Goal: Information Seeking & Learning: Find specific fact

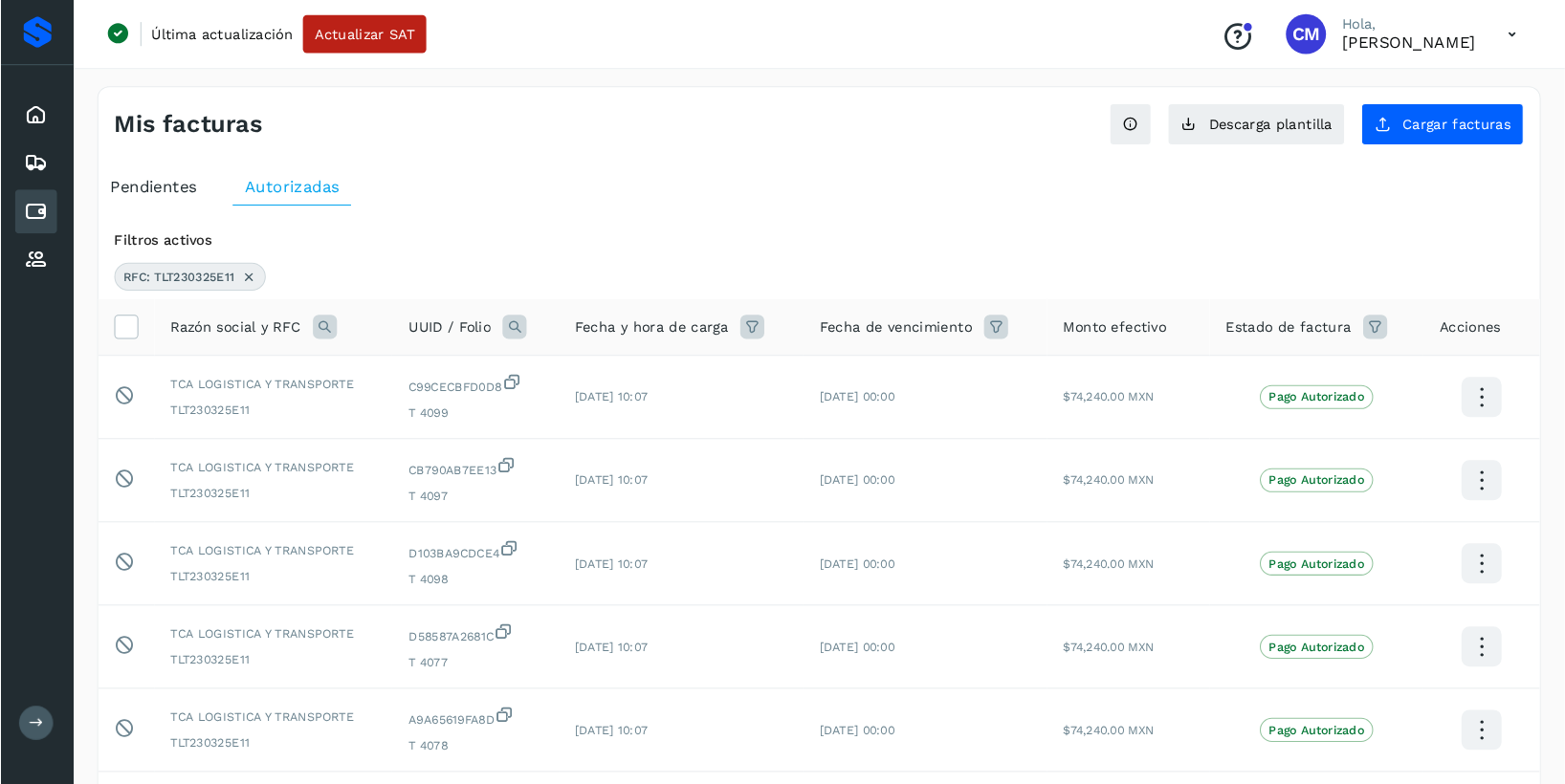
scroll to position [187, 0]
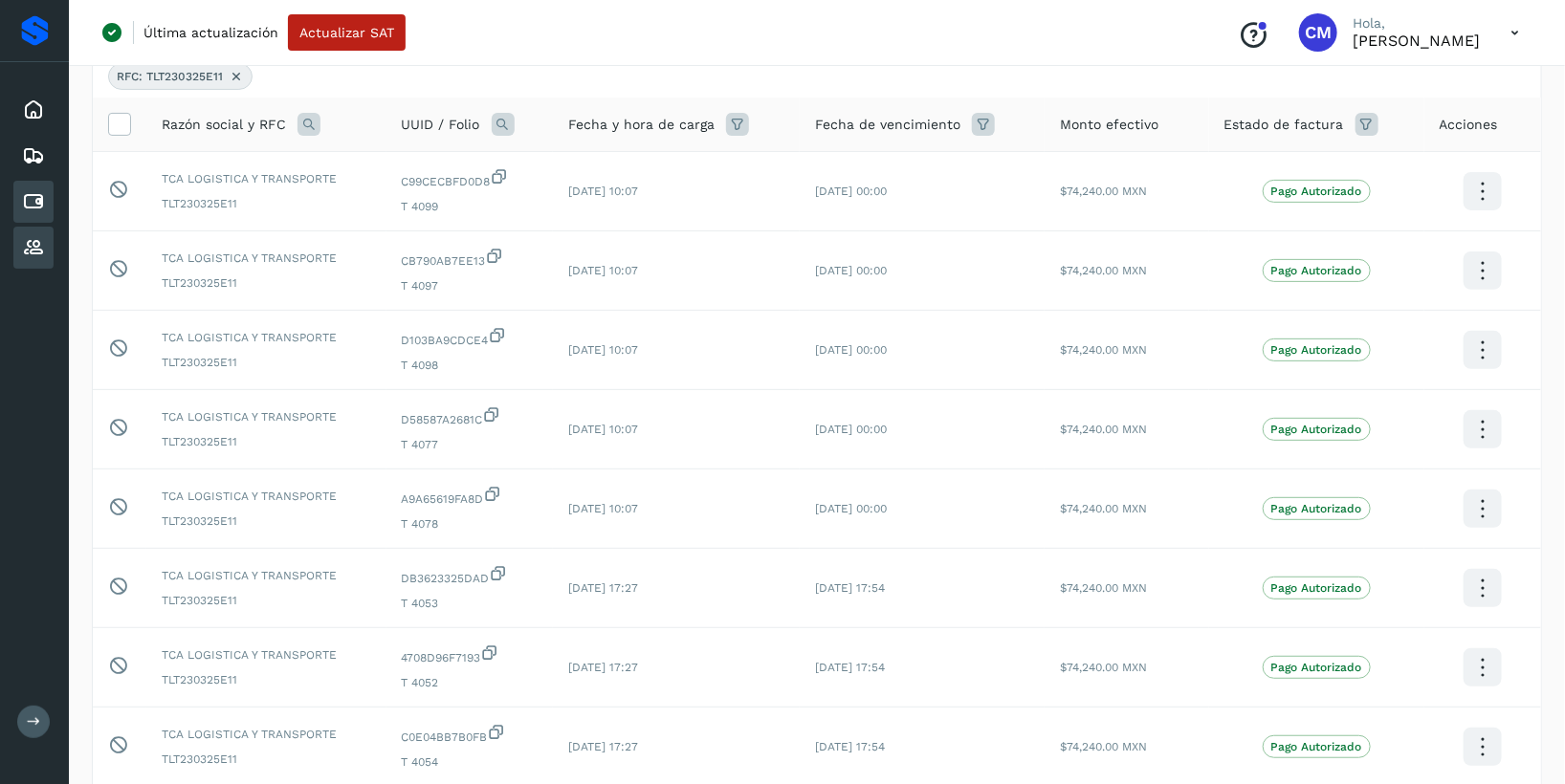
click at [37, 248] on icon at bounding box center [32, 247] width 23 height 23
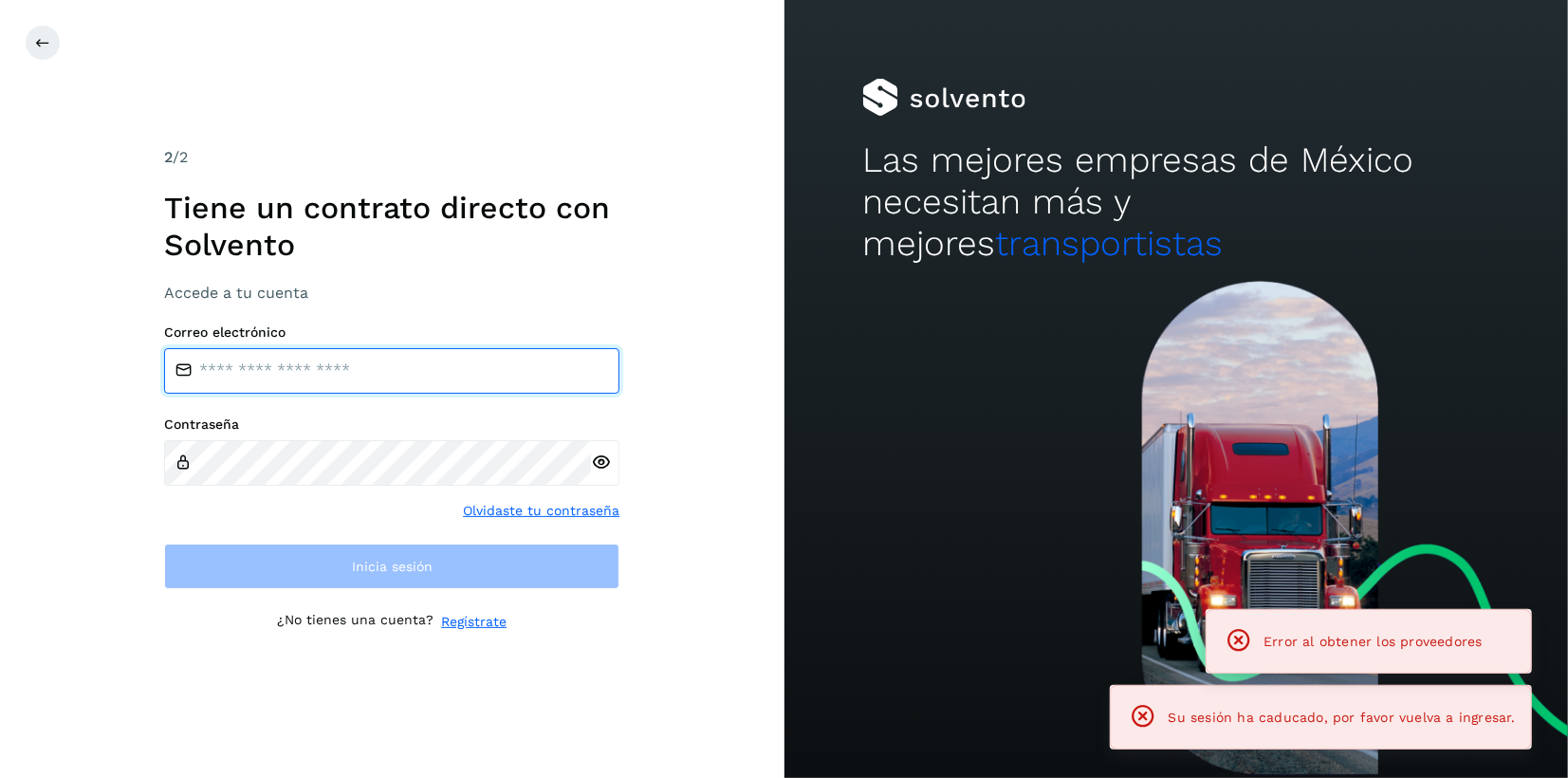
type input "**********"
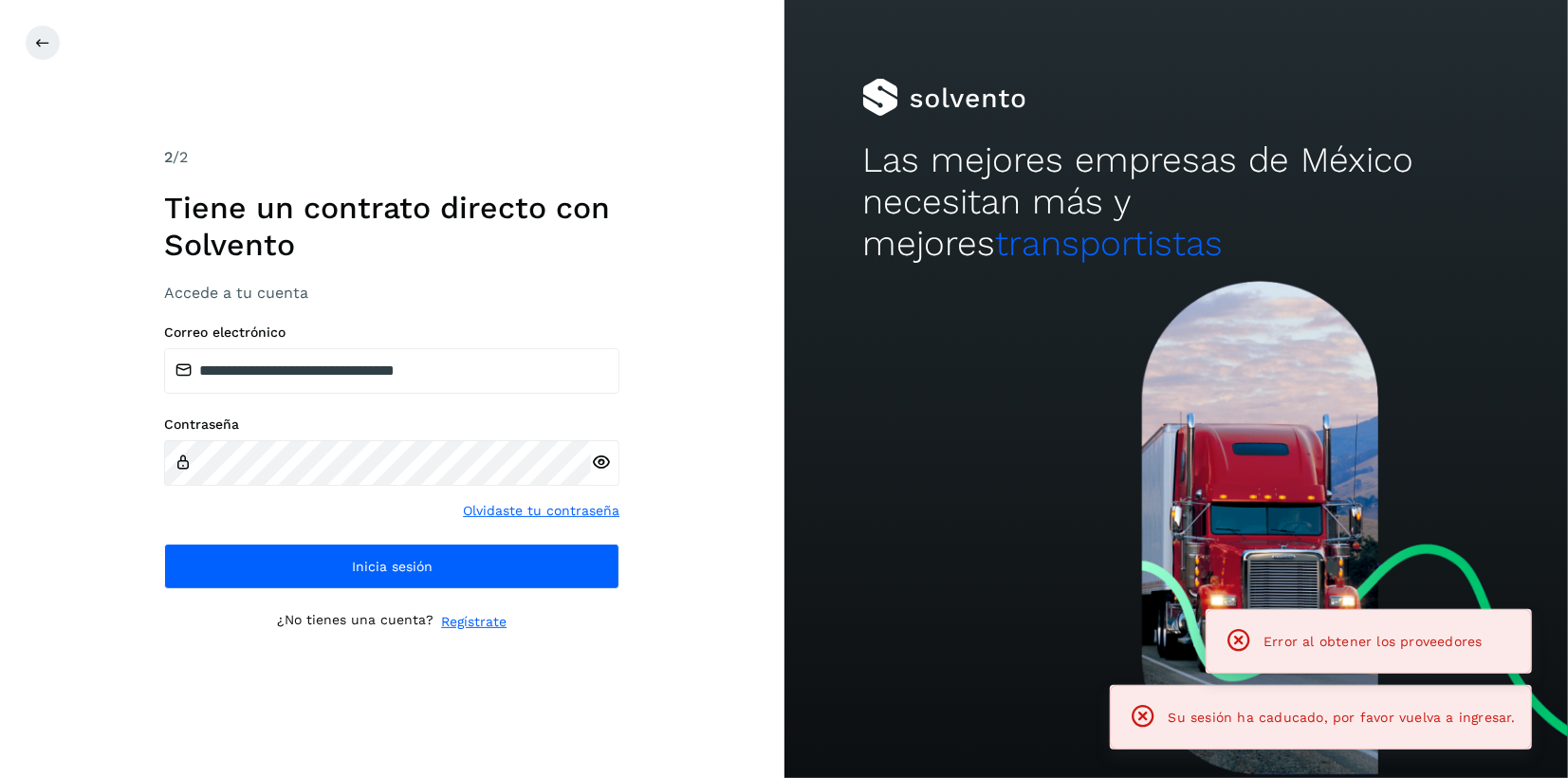
click at [426, 591] on div "**********" at bounding box center [391, 388] width 455 height 485
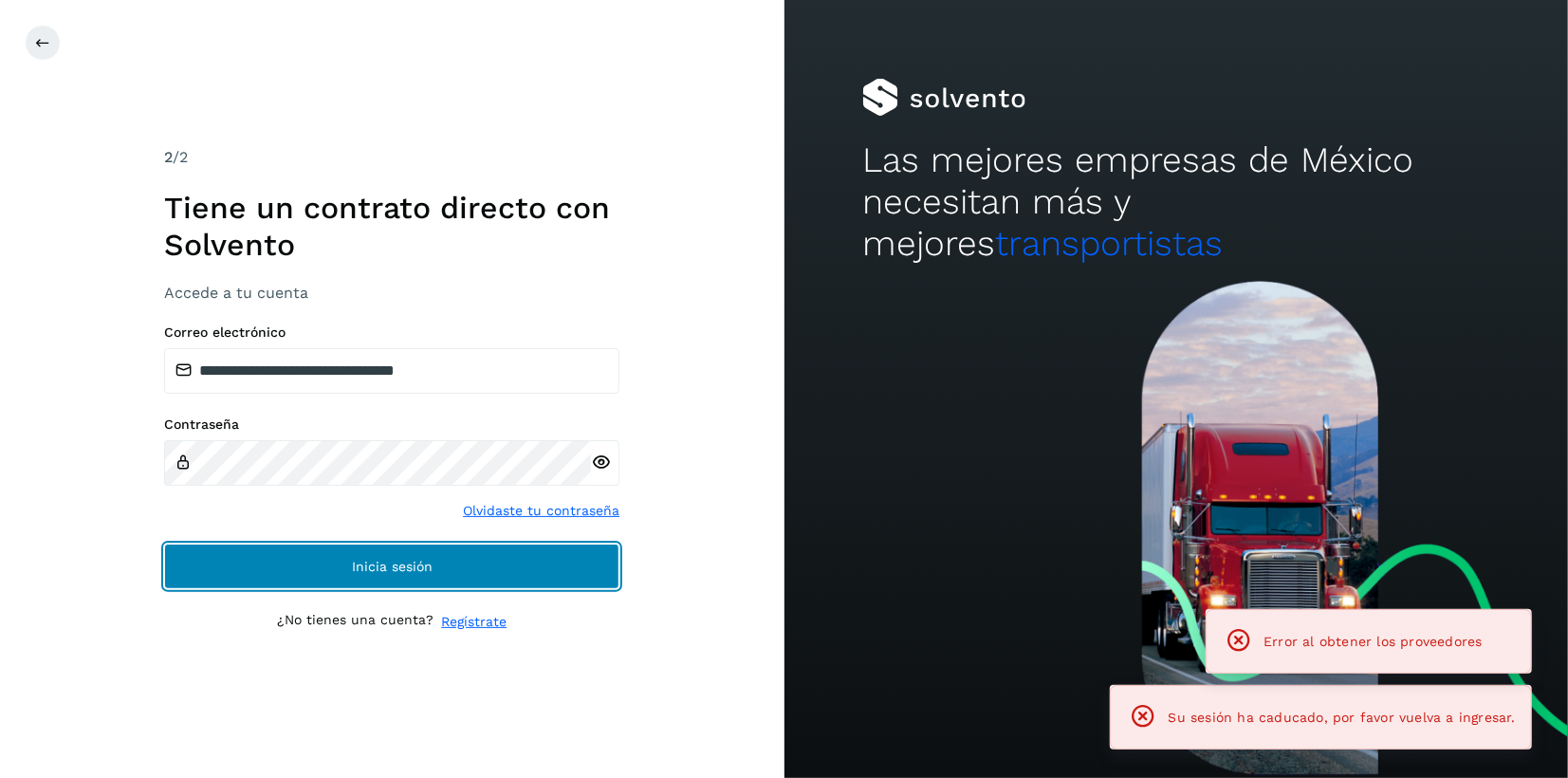
click at [426, 554] on button "Inicia sesión" at bounding box center [391, 566] width 455 height 46
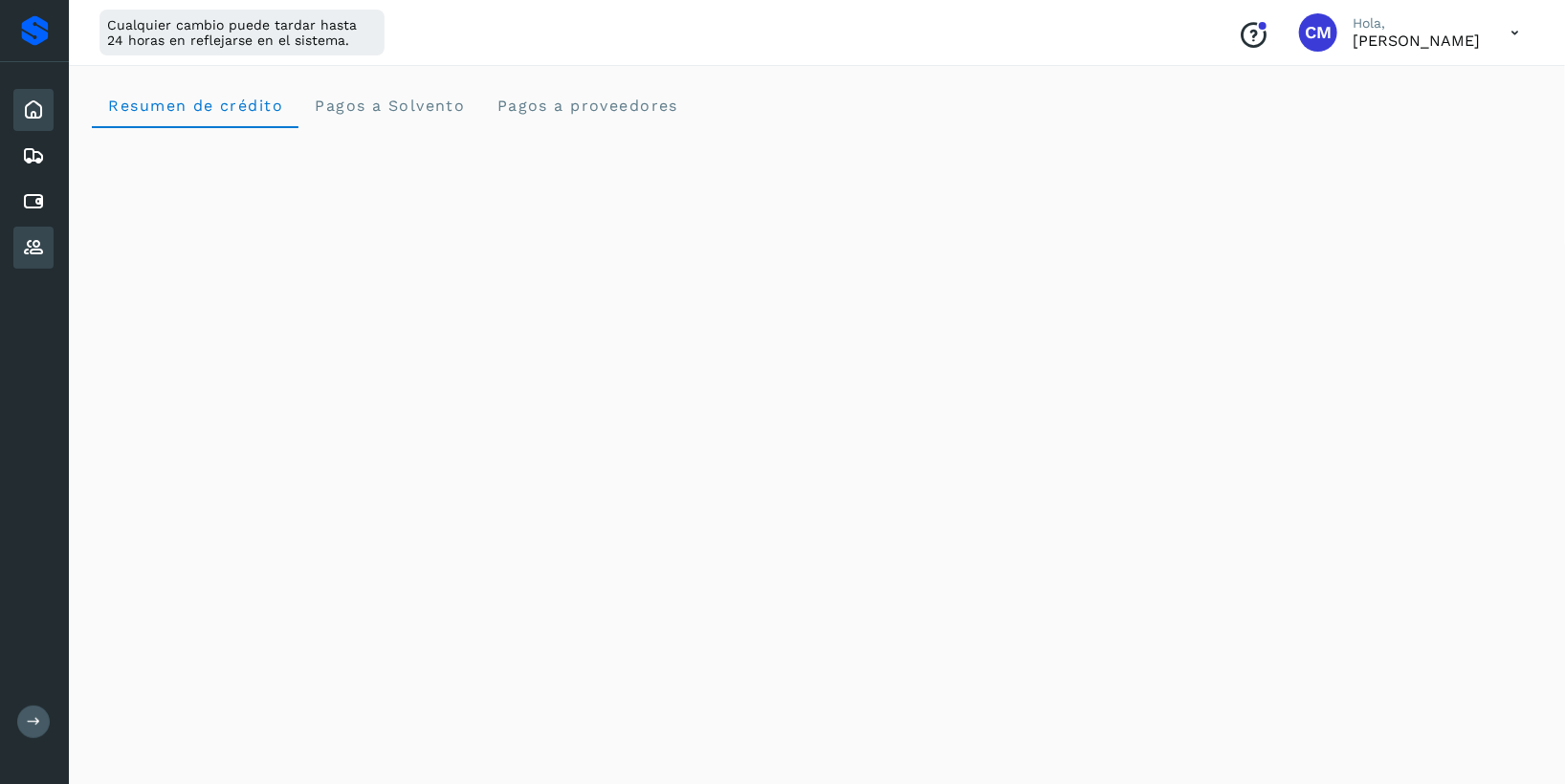
click at [33, 248] on icon at bounding box center [32, 247] width 23 height 23
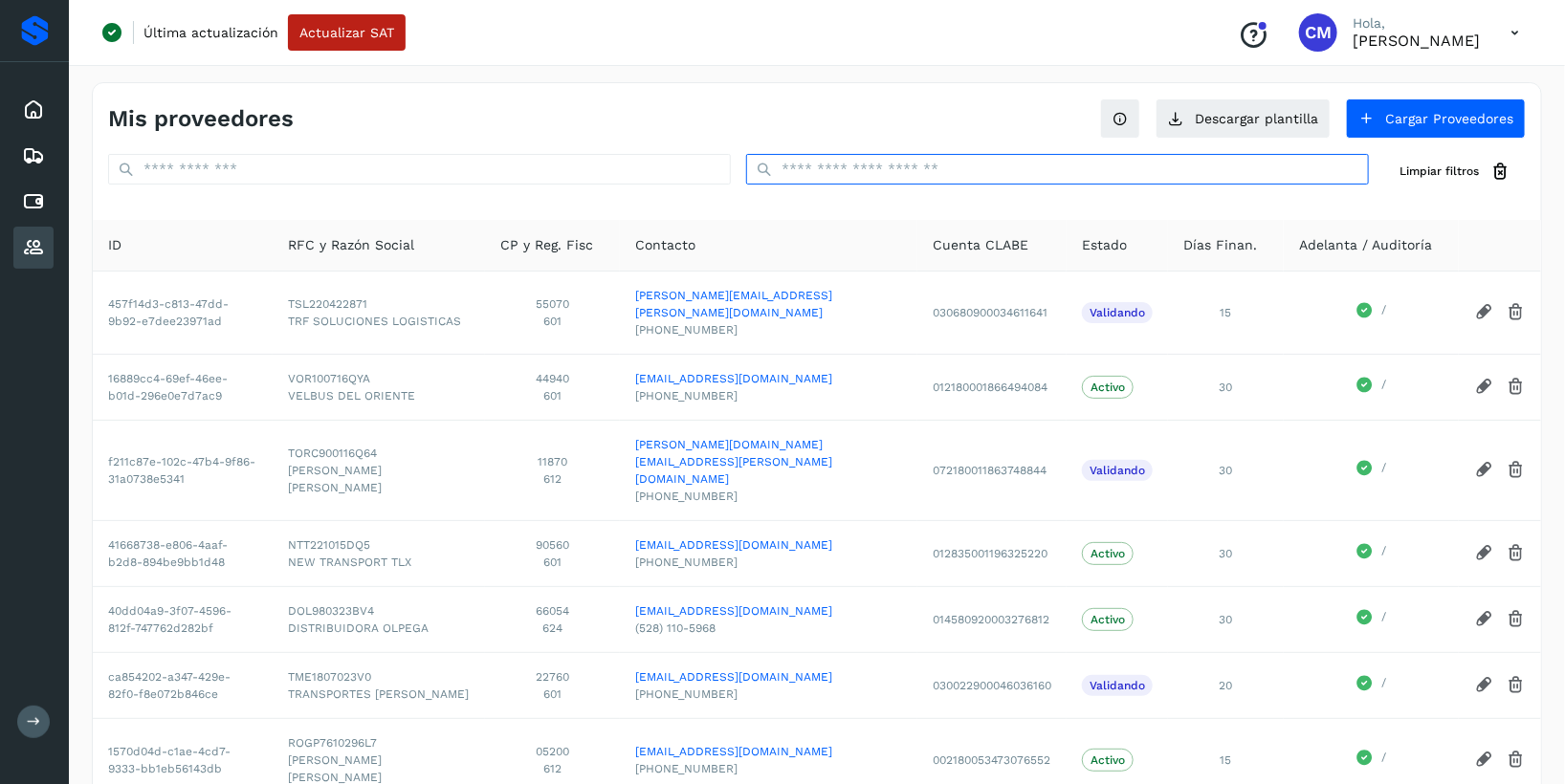
click at [831, 170] on input "text" at bounding box center [1058, 168] width 623 height 30
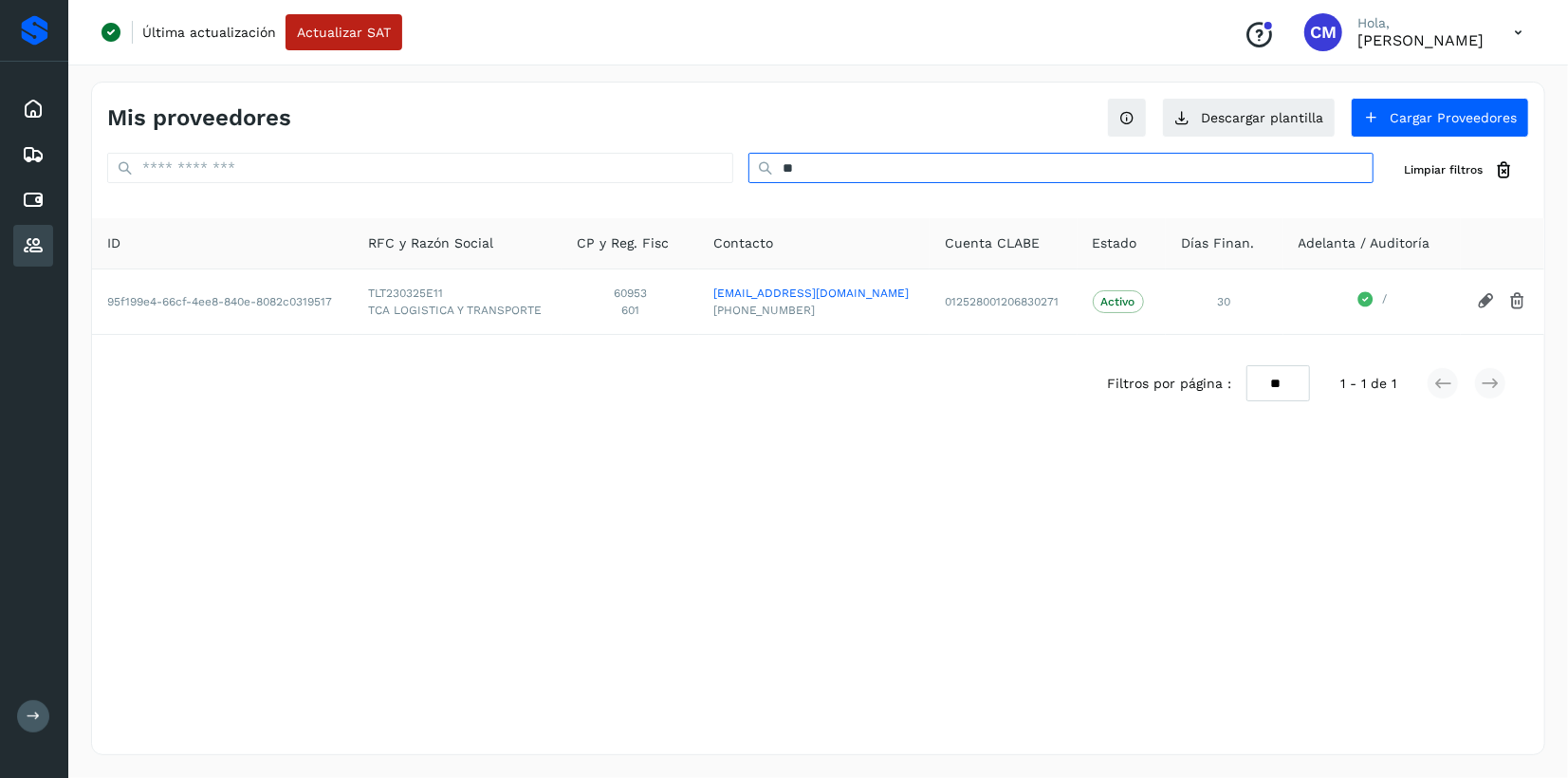
type input "**********"
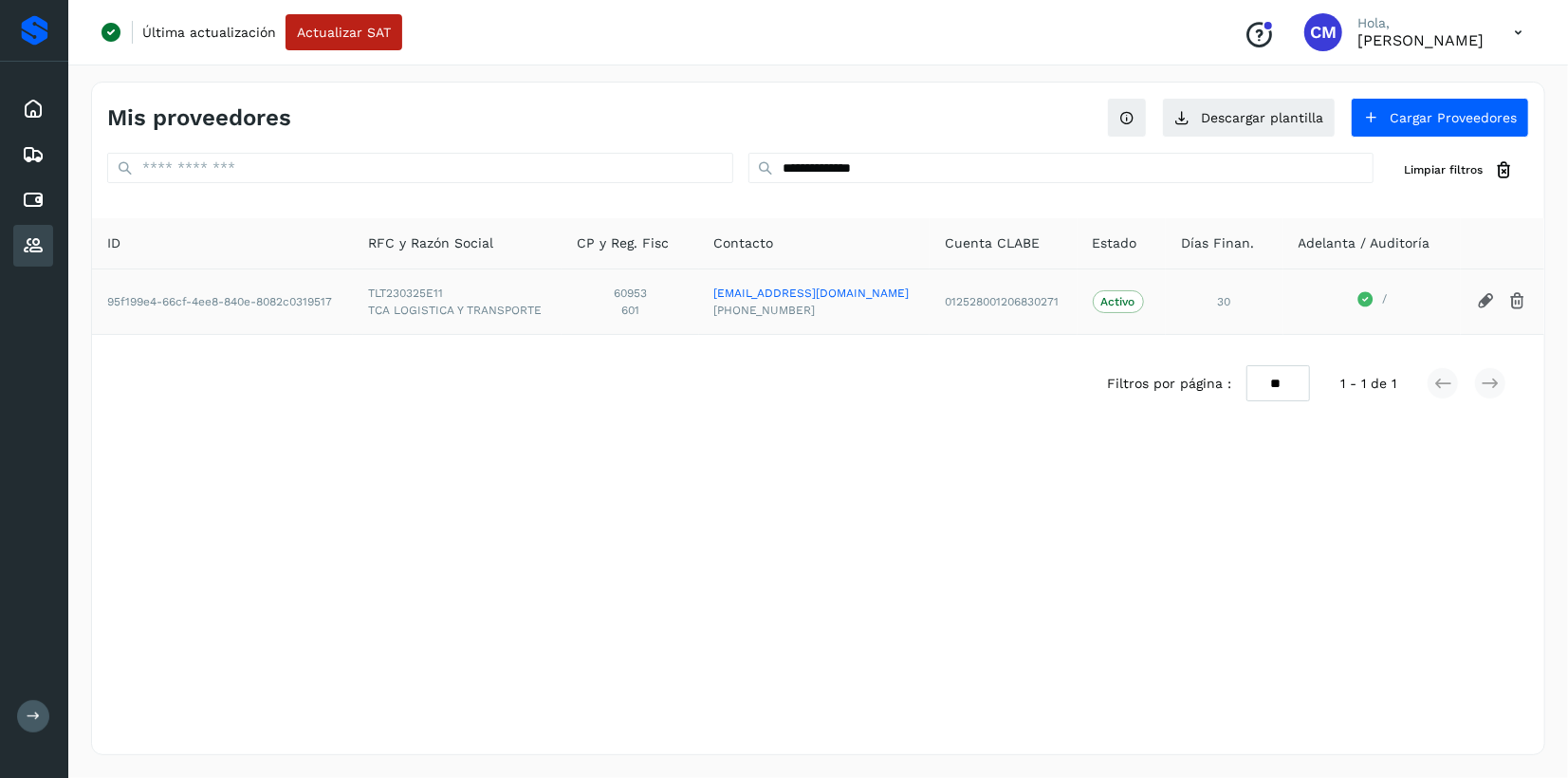
click at [429, 291] on span "TLT230325E11" at bounding box center [457, 293] width 179 height 17
copy span "TLT230325E11"
click at [41, 197] on icon at bounding box center [32, 199] width 22 height 22
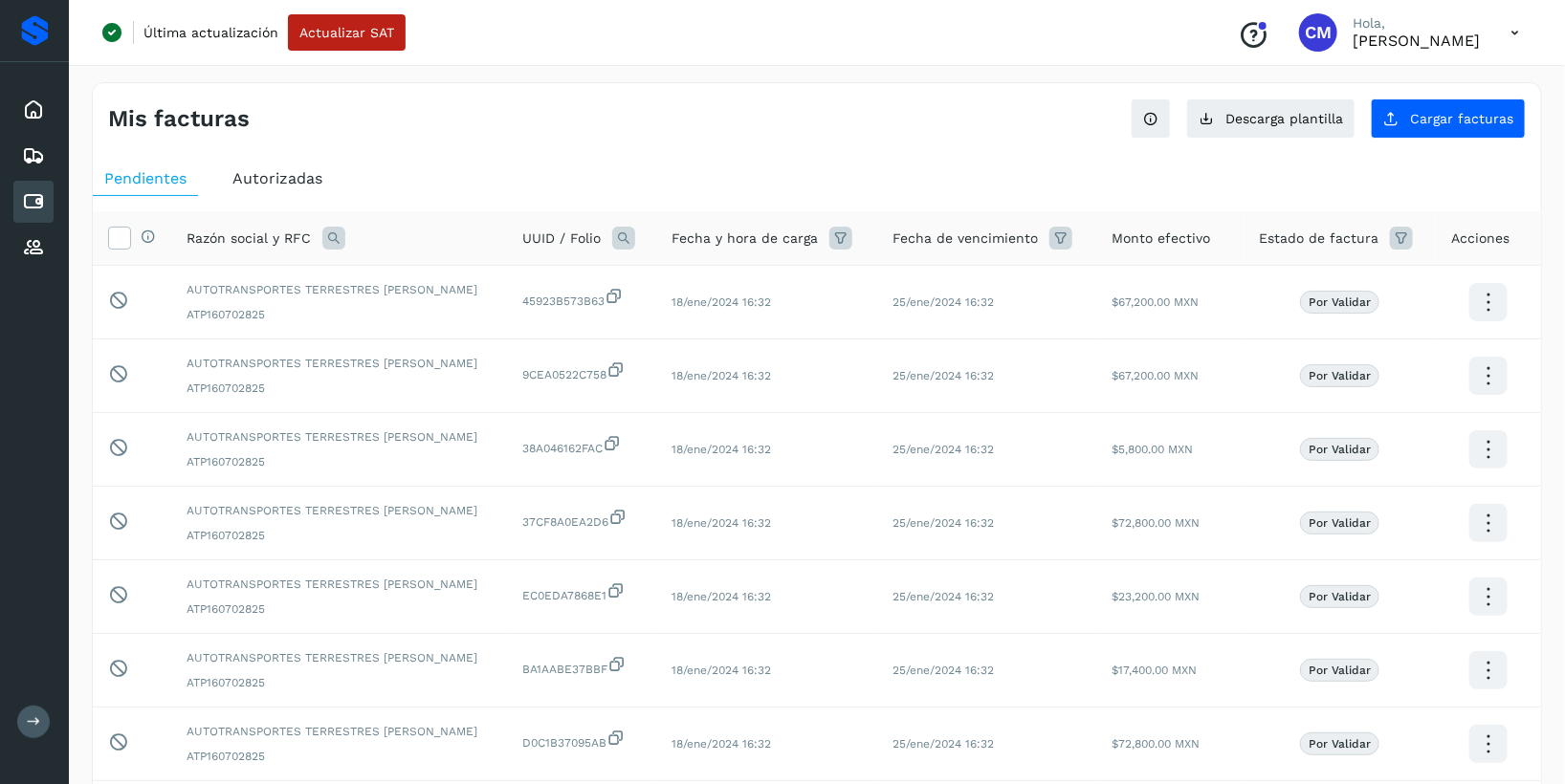
click at [326, 232] on icon at bounding box center [333, 237] width 23 height 23
click at [489, 283] on span at bounding box center [483, 281] width 22 height 22
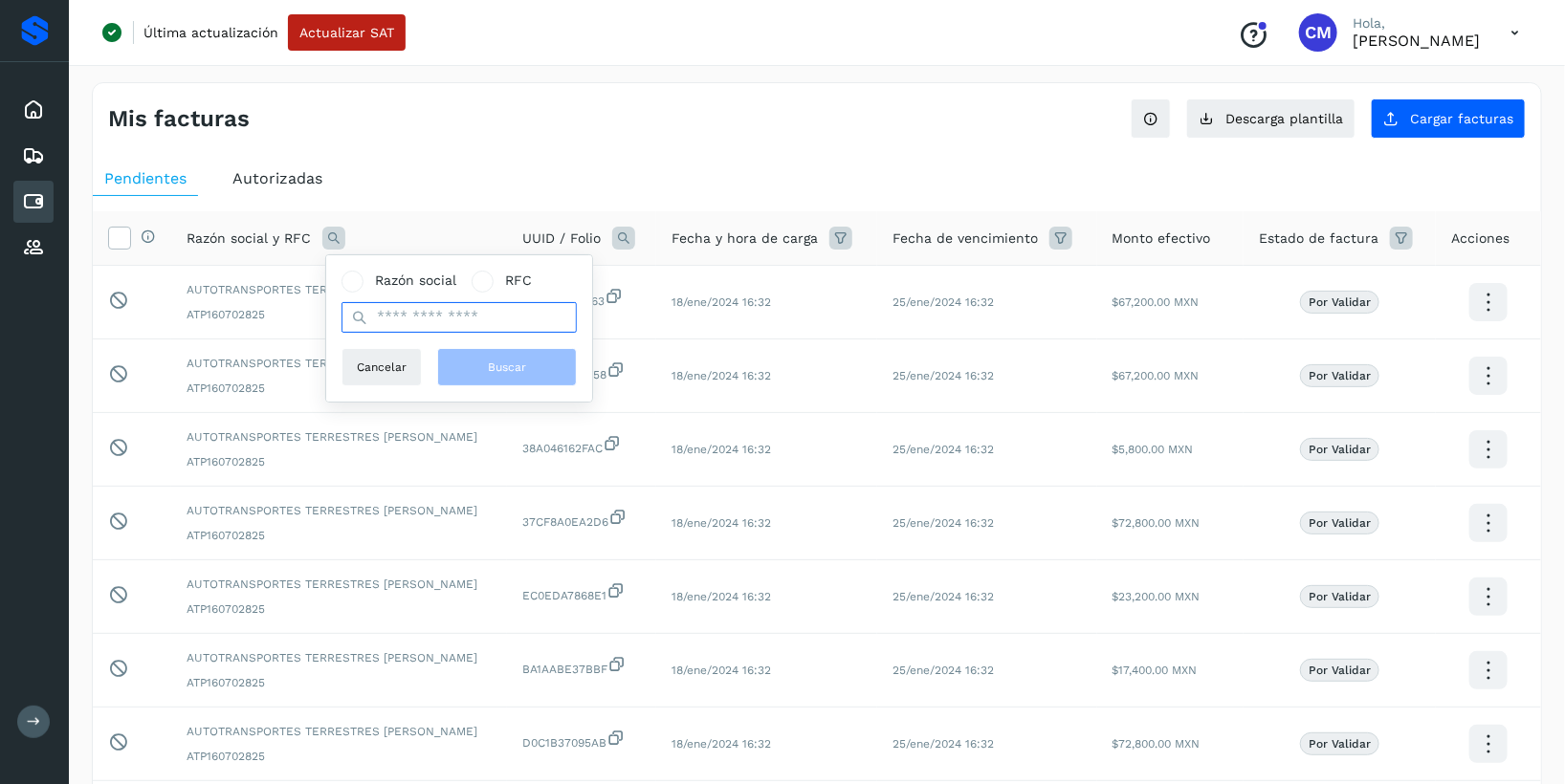
click at [482, 314] on input "text" at bounding box center [459, 317] width 235 height 30
paste input "**********"
type input "**********"
click at [513, 355] on button "Buscar" at bounding box center [506, 367] width 140 height 38
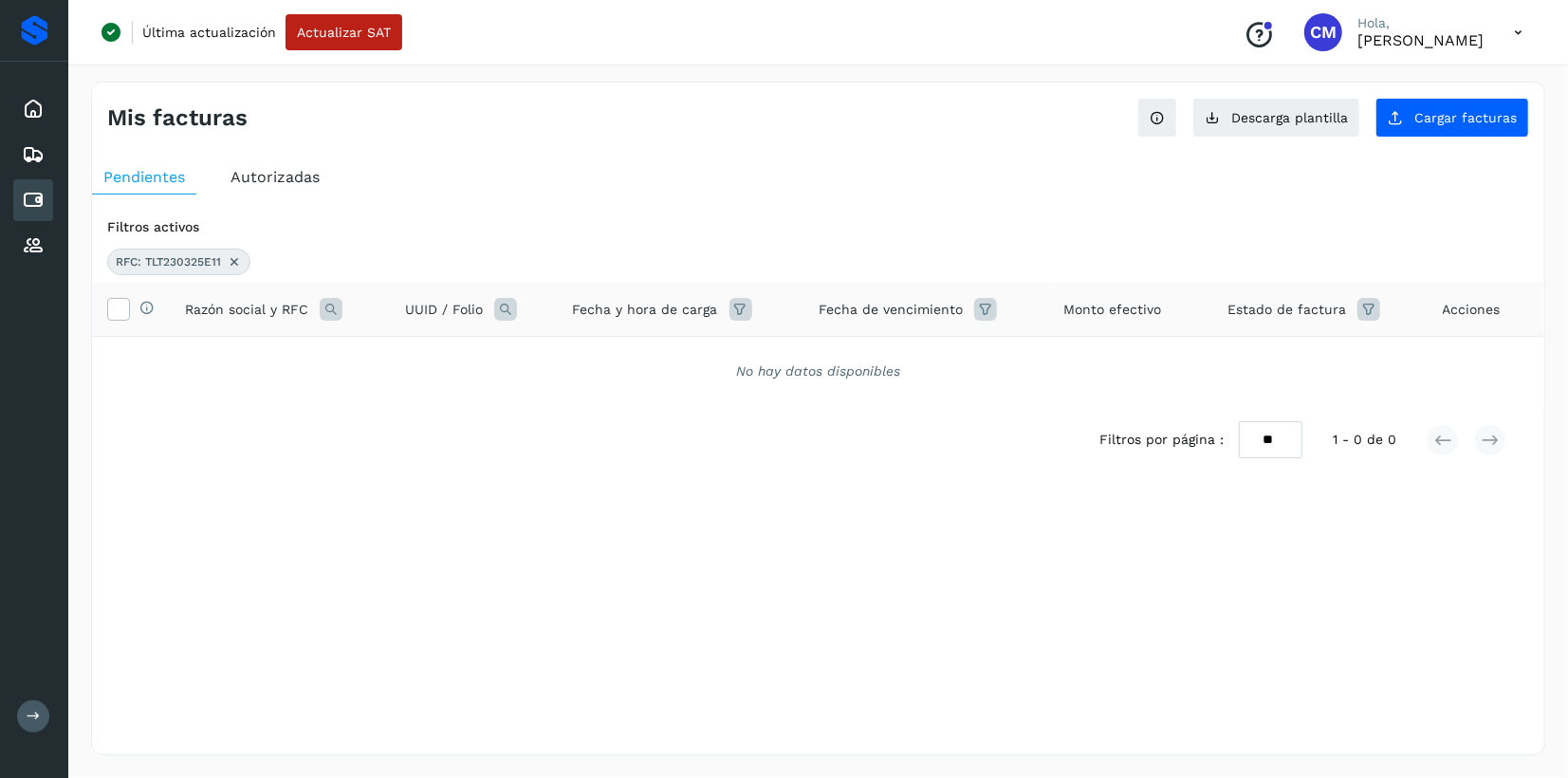
click at [258, 184] on span "Autorizadas" at bounding box center [275, 177] width 89 height 18
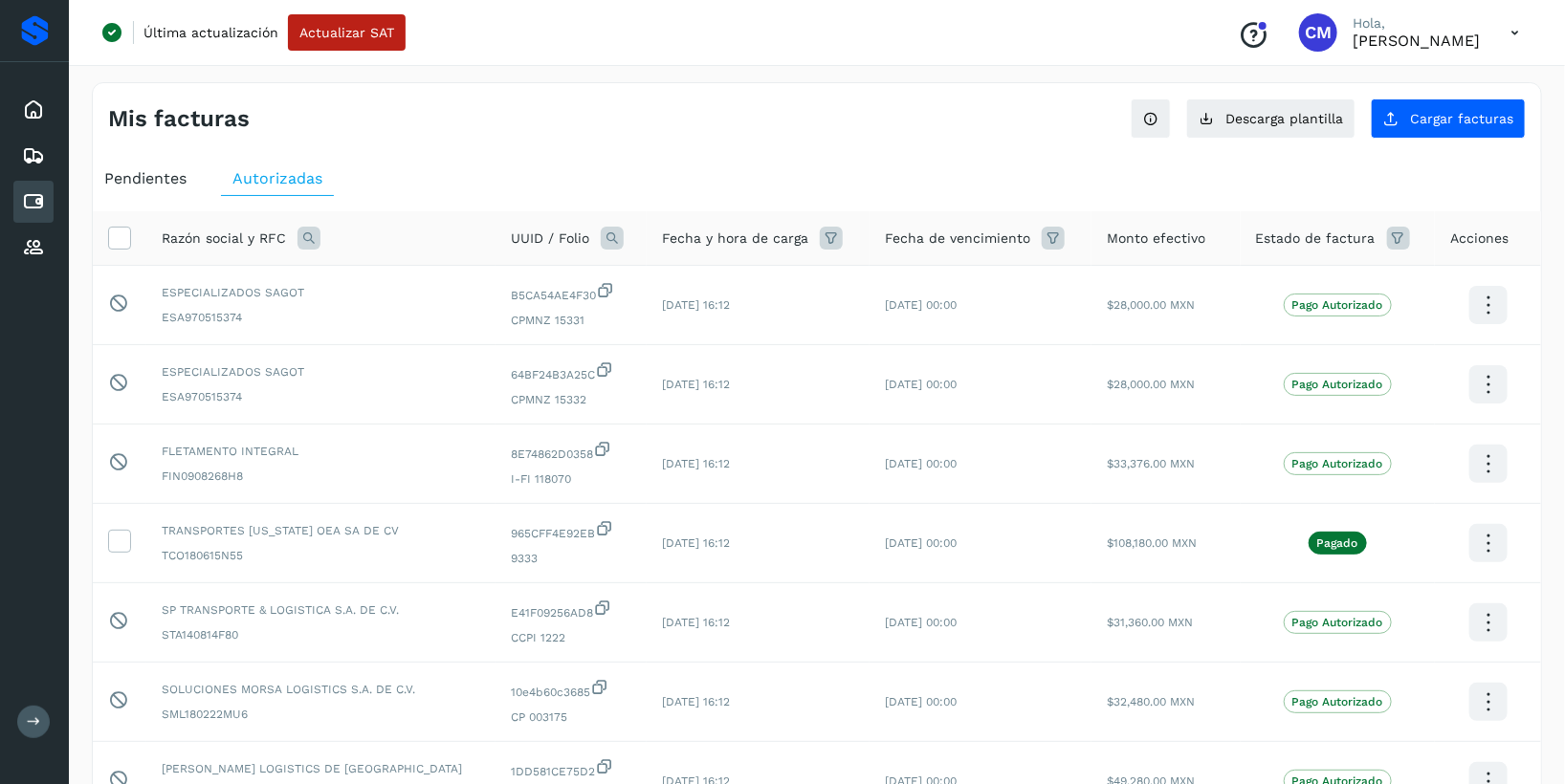
click at [306, 233] on icon at bounding box center [308, 237] width 23 height 23
click at [457, 285] on span at bounding box center [457, 281] width 11 height 11
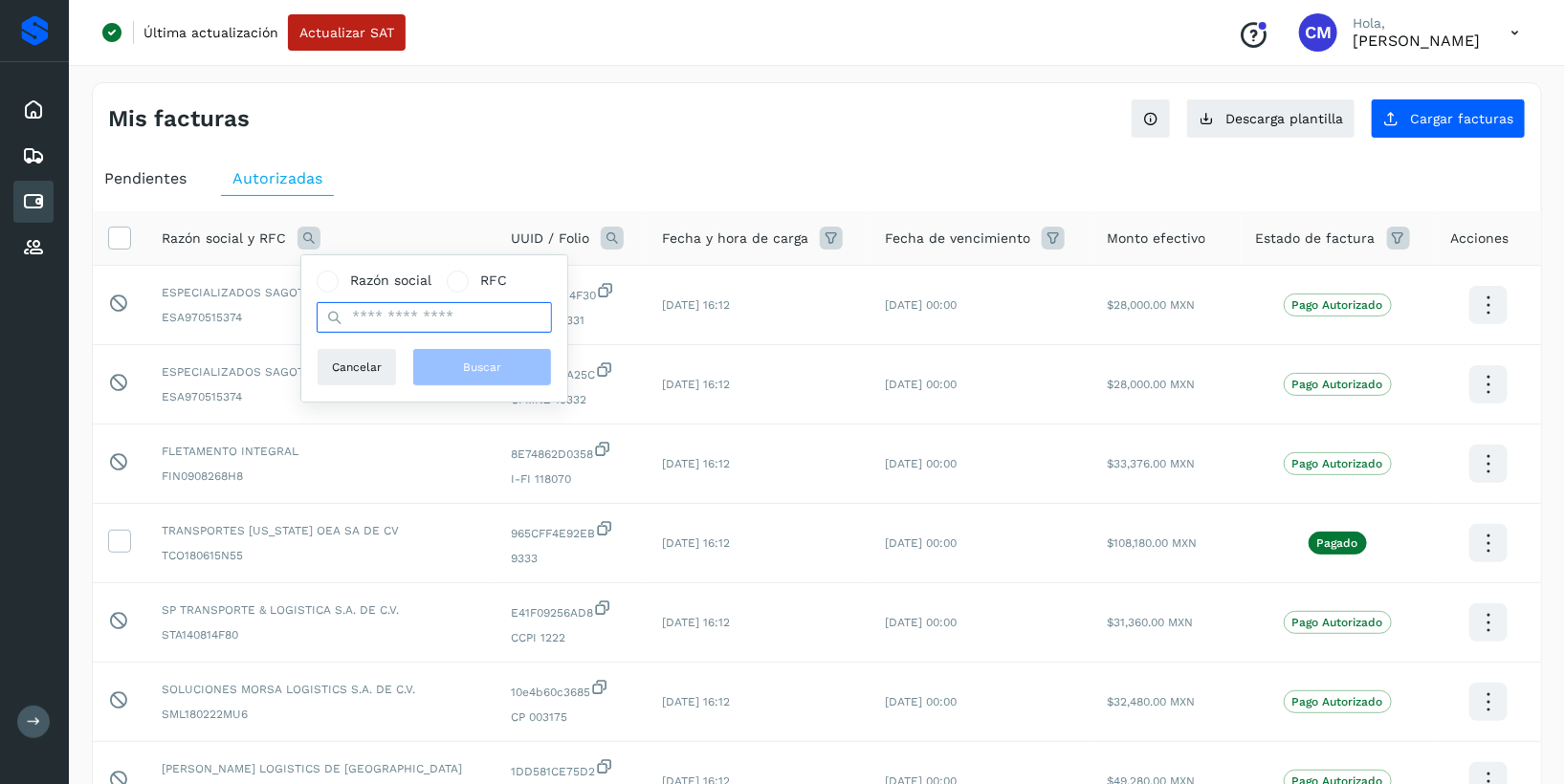
click at [452, 318] on input "text" at bounding box center [434, 317] width 235 height 30
paste input "**********"
type input "**********"
click at [485, 366] on span "Buscar" at bounding box center [482, 367] width 38 height 18
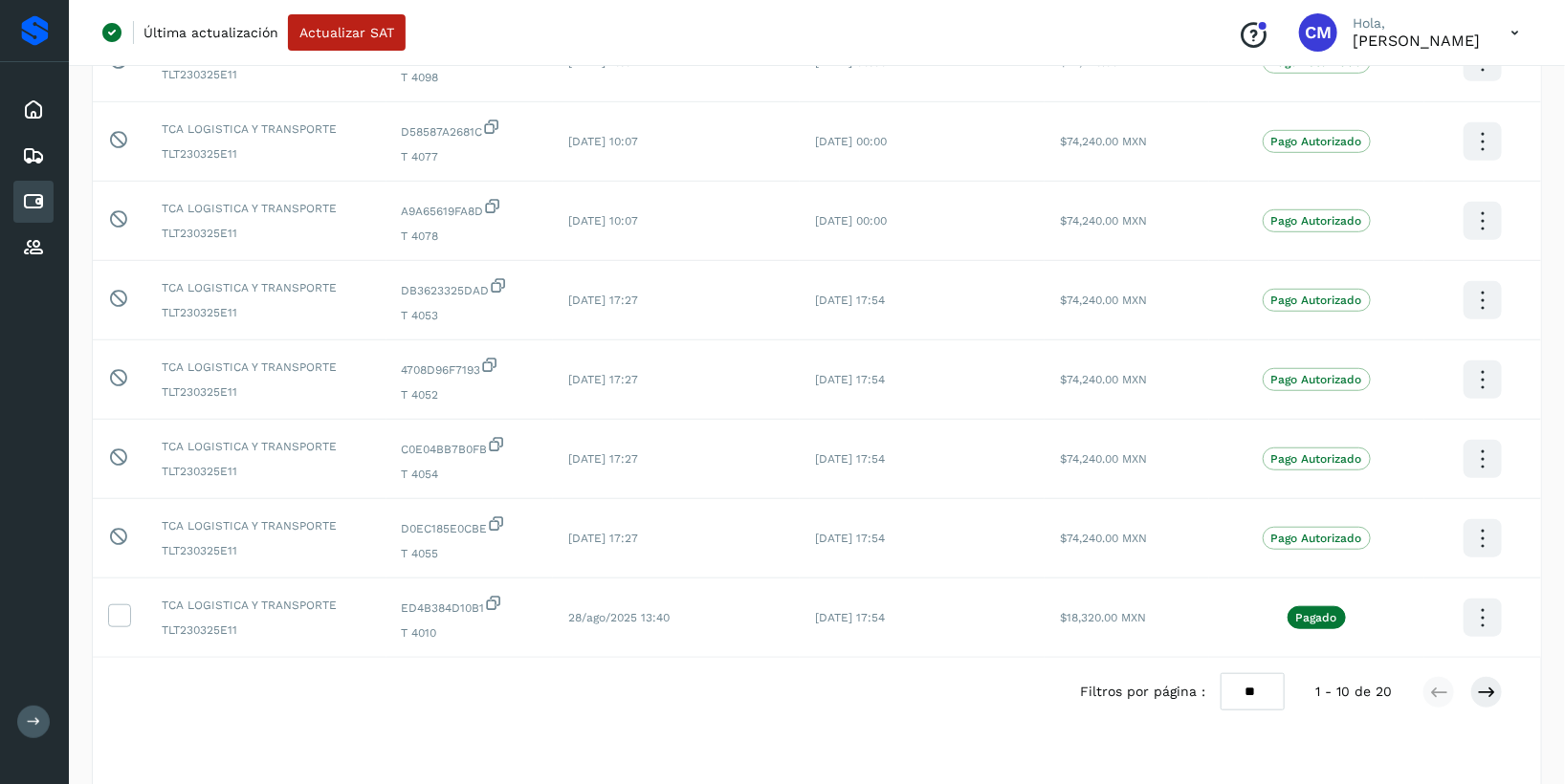
scroll to position [474, 0]
drag, startPoint x: 402, startPoint y: 546, endPoint x: 1196, endPoint y: 547, distance: 794.0
click at [1196, 547] on tr "Este elemento está bloqueado y no puede ser seleccionado TCA LOGISTICA Y TRANSP…" at bounding box center [817, 539] width 1448 height 79
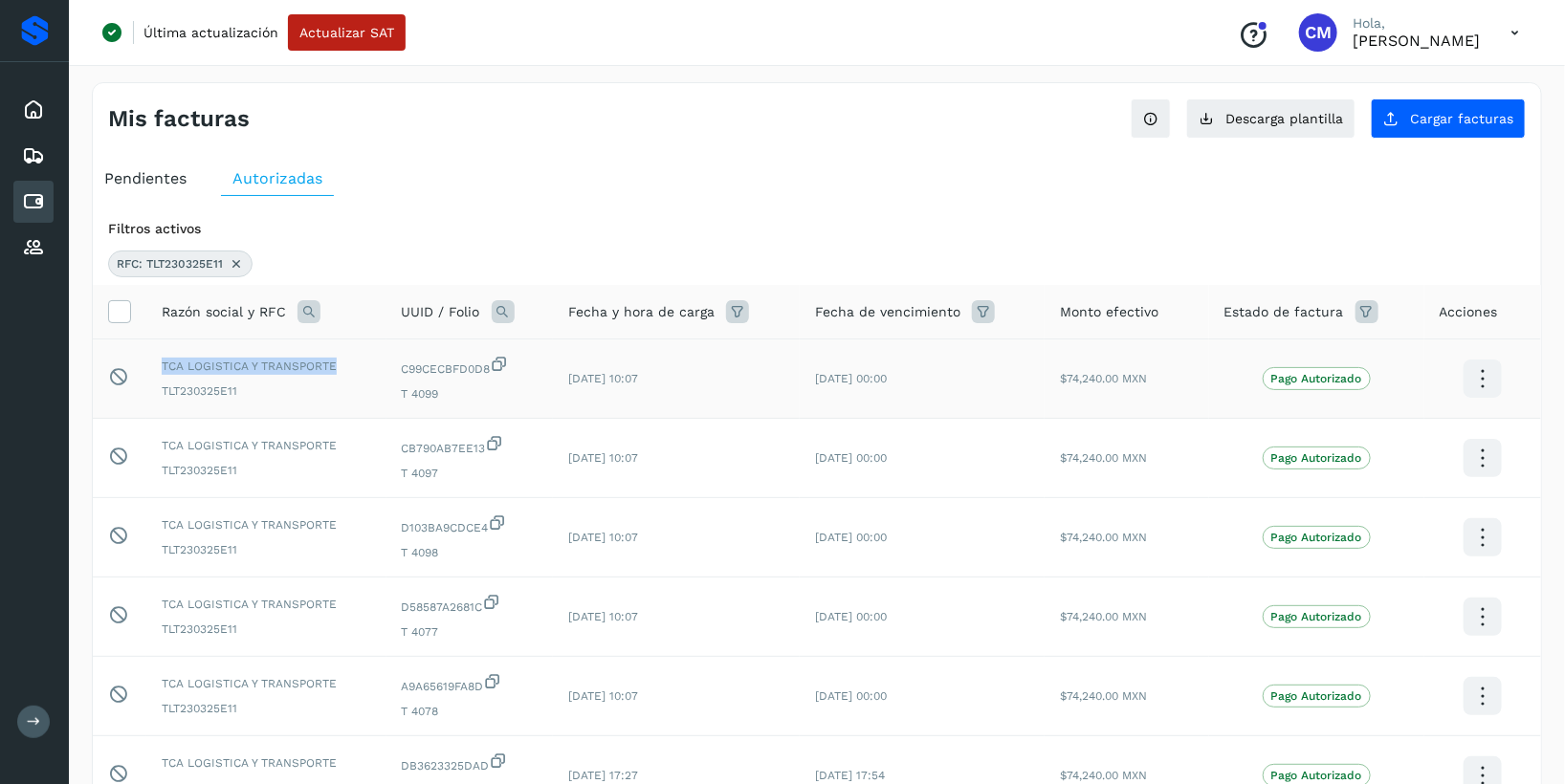
drag, startPoint x: 157, startPoint y: 363, endPoint x: 337, endPoint y: 367, distance: 180.0
click at [337, 367] on td "TCA LOGISTICA Y TRANSPORTE TLT230325E11" at bounding box center [265, 379] width 240 height 79
copy span "TCA LOGISTICA Y TRANSPORTE"
click at [185, 396] on span "TLT230325E11" at bounding box center [266, 392] width 210 height 18
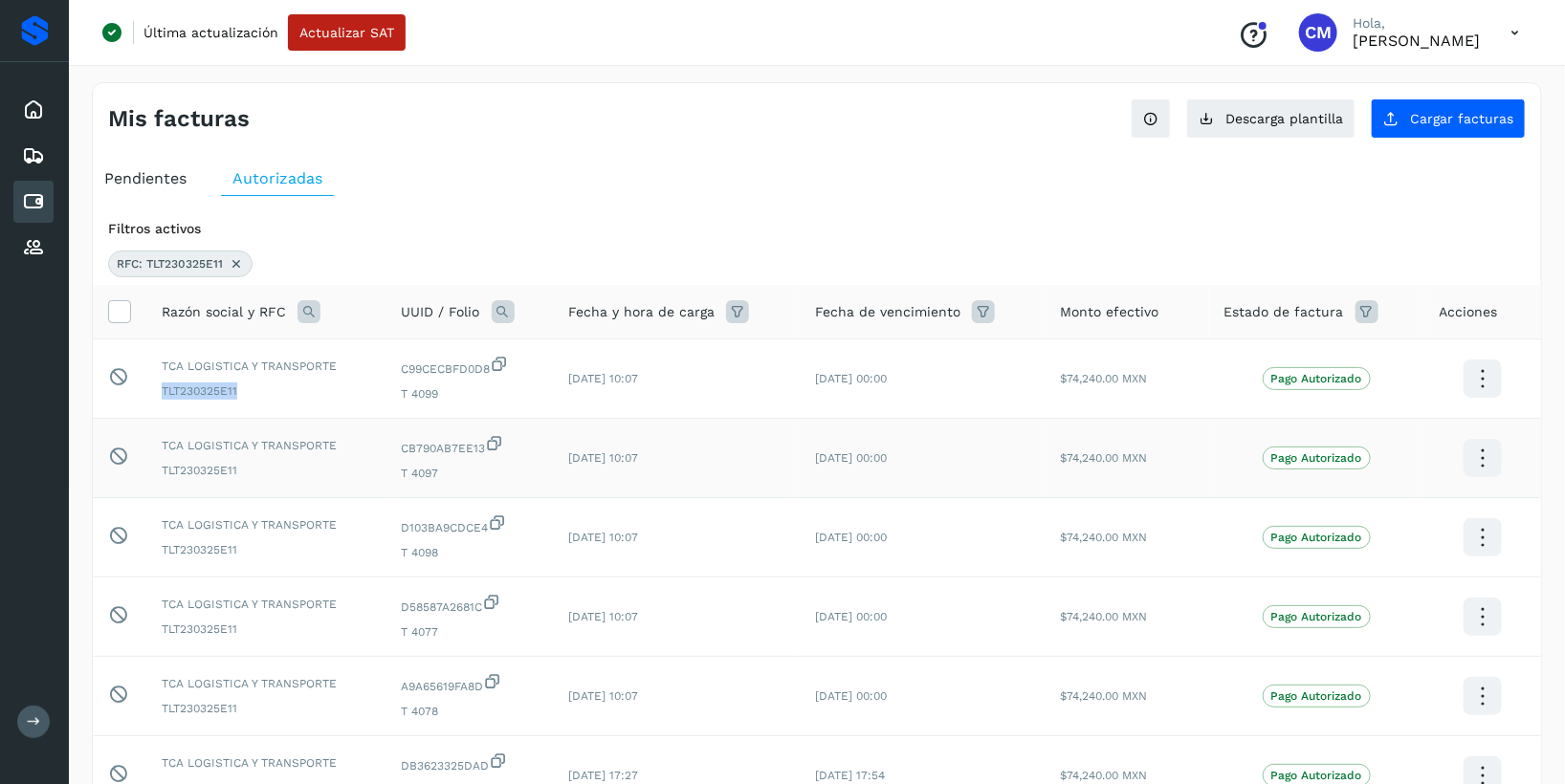
copy span "TLT230325E11"
click at [387, 429] on td "CB790AB7EE13 T 4097" at bounding box center [470, 458] width 167 height 79
drag, startPoint x: 399, startPoint y: 399, endPoint x: 441, endPoint y: 399, distance: 42.0
click at [441, 399] on td "C99CECBFD0D8 T 4099" at bounding box center [470, 379] width 167 height 79
copy span "T 4099"
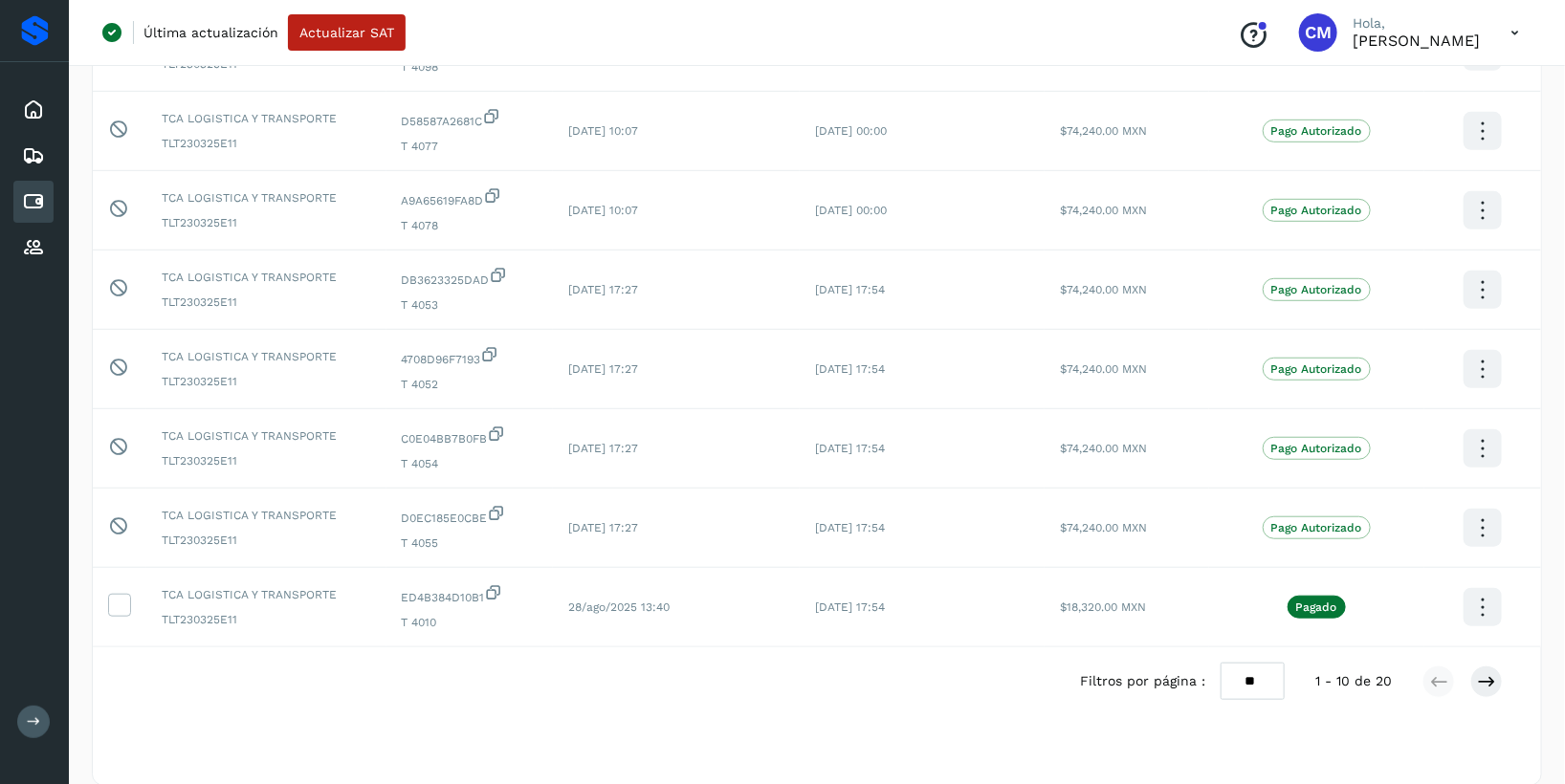
scroll to position [487, 0]
